Goal: Check status: Check status

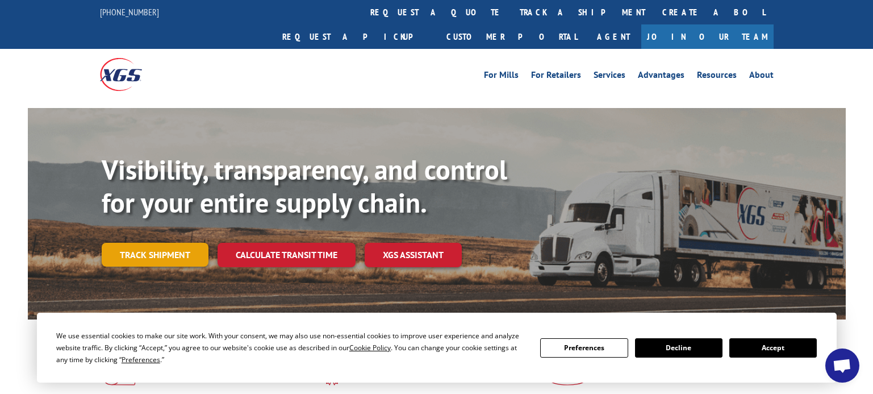
click at [162, 243] on link "Track shipment" at bounding box center [155, 255] width 107 height 24
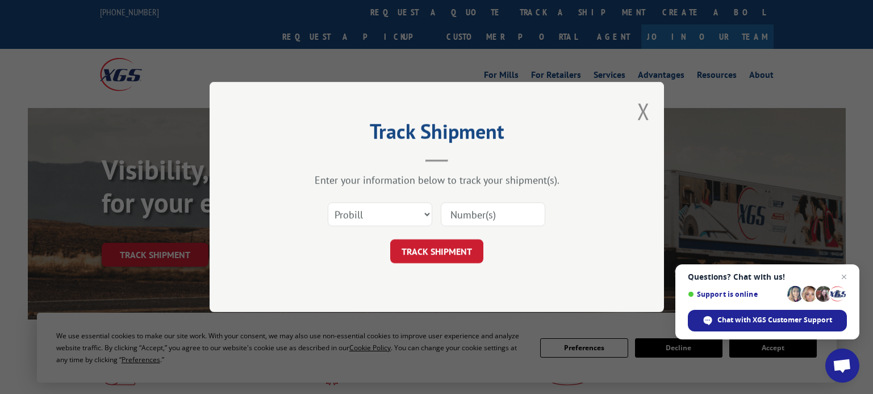
click at [475, 219] on input at bounding box center [493, 214] width 105 height 24
paste input "16540567"
type input "16540567"
click at [425, 212] on select "Select category... Probill BOL PO" at bounding box center [380, 214] width 105 height 24
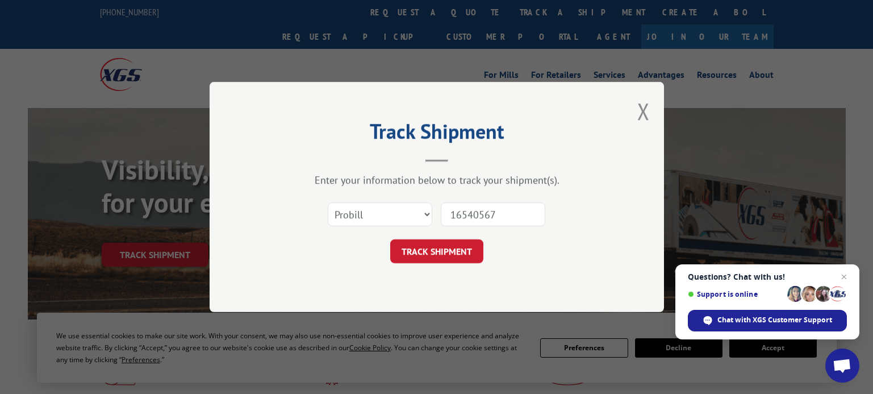
click at [505, 211] on input "16540567" at bounding box center [493, 214] width 105 height 24
click button "TRACK SHIPMENT" at bounding box center [436, 251] width 93 height 24
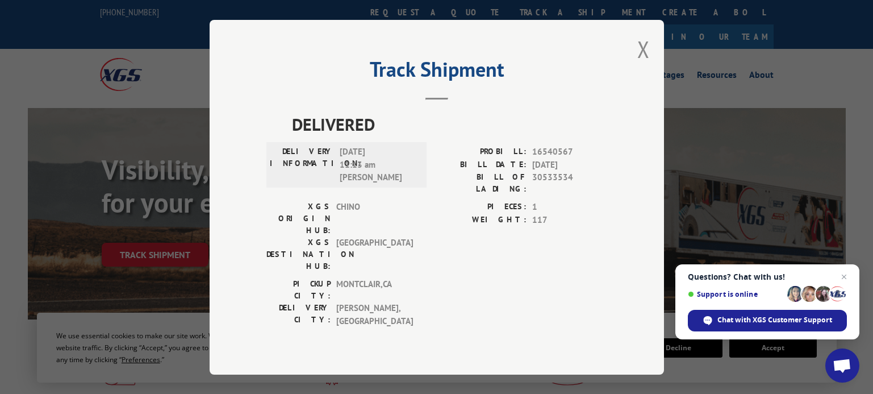
drag, startPoint x: 449, startPoint y: 102, endPoint x: 499, endPoint y: 115, distance: 51.5
click at [449, 100] on header "Track Shipment" at bounding box center [437, 80] width 341 height 39
click at [639, 64] on button "Close modal" at bounding box center [644, 49] width 13 height 30
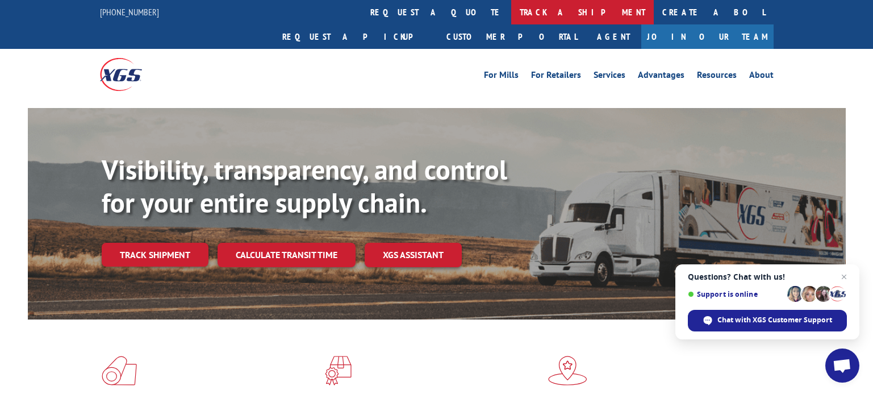
click at [511, 5] on link "track a shipment" at bounding box center [582, 12] width 143 height 24
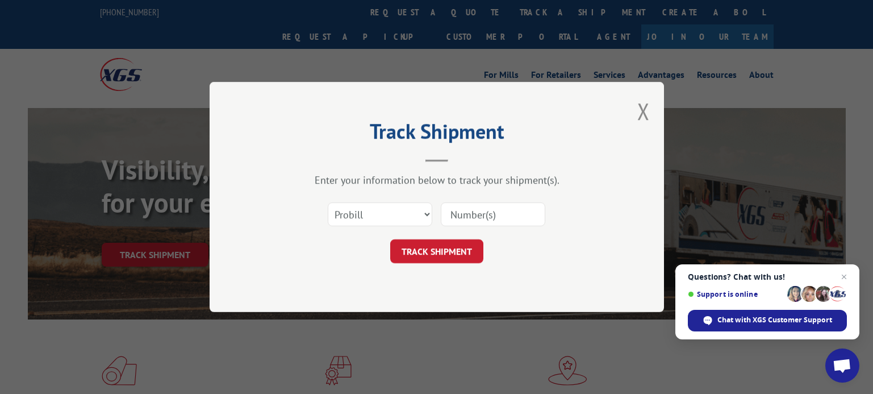
click at [490, 218] on input at bounding box center [493, 214] width 105 height 24
type input "16540566"
click button "TRACK SHIPMENT" at bounding box center [436, 251] width 93 height 24
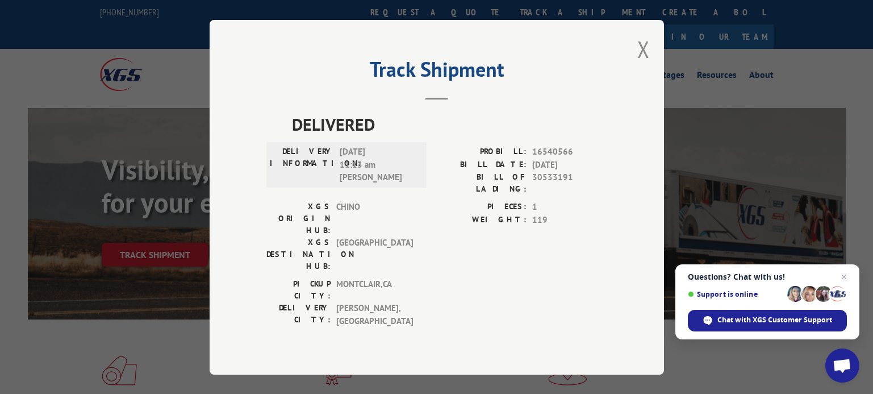
drag, startPoint x: 433, startPoint y: 178, endPoint x: 478, endPoint y: 164, distance: 47.5
click at [433, 178] on div "DELIVERY INFORMATION: [DATE] 11:13 am [PERSON_NAME]: 16540566 [PERSON_NAME]: [D…" at bounding box center [437, 172] width 341 height 55
